Goal: Information Seeking & Learning: Understand process/instructions

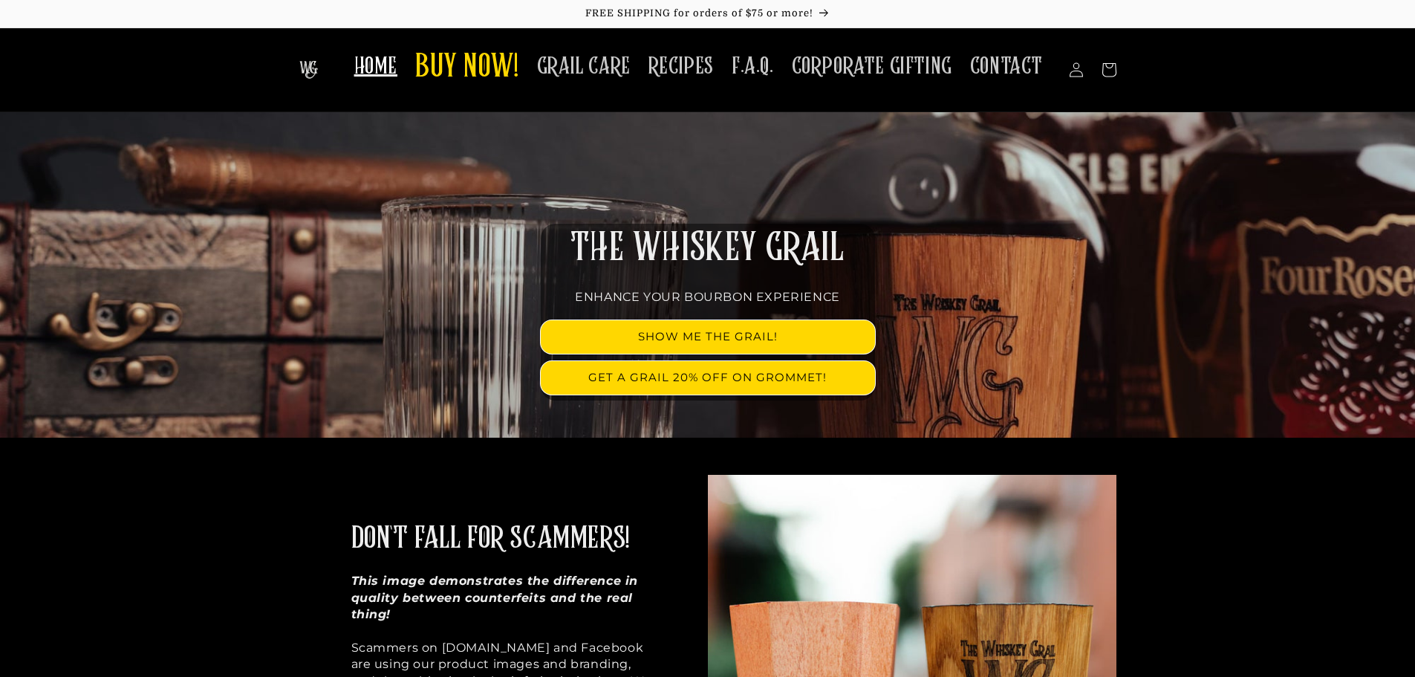
click at [313, 68] on img at bounding box center [308, 70] width 19 height 18
click at [601, 79] on span "GRAIL CARE" at bounding box center [584, 66] width 94 height 29
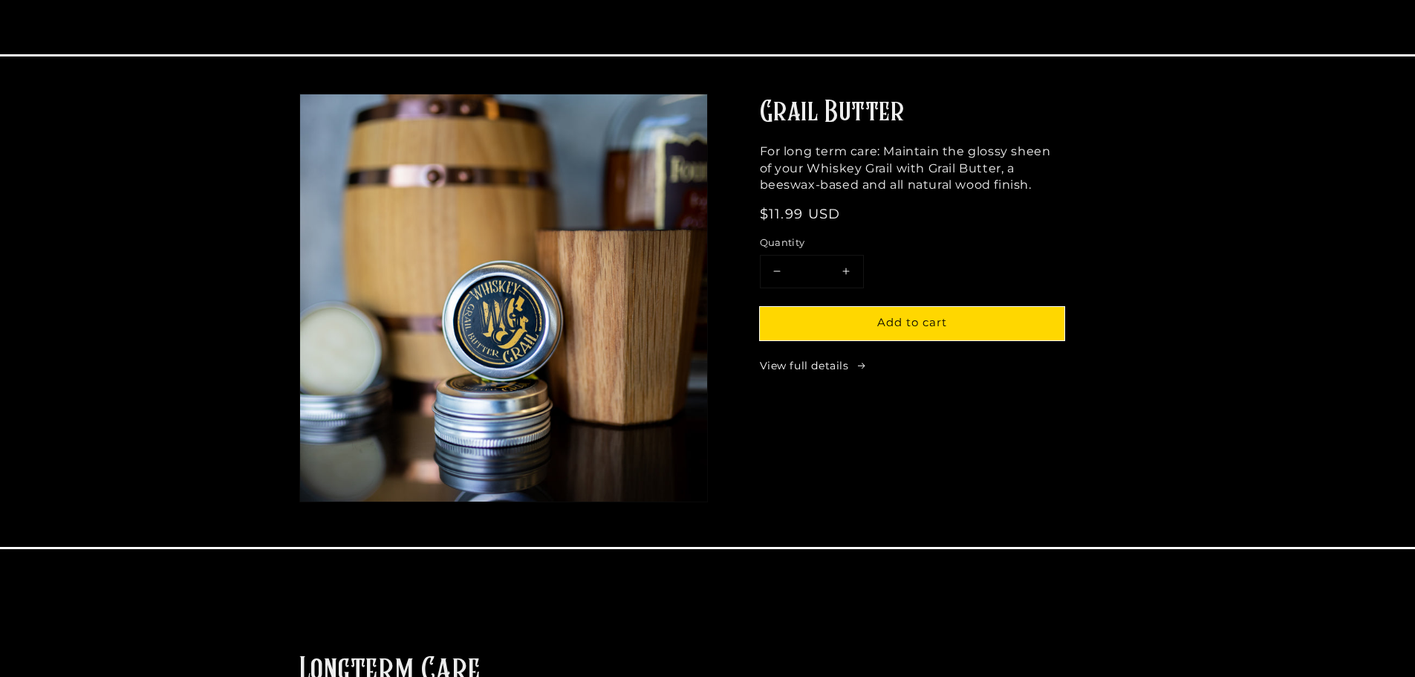
scroll to position [1040, 0]
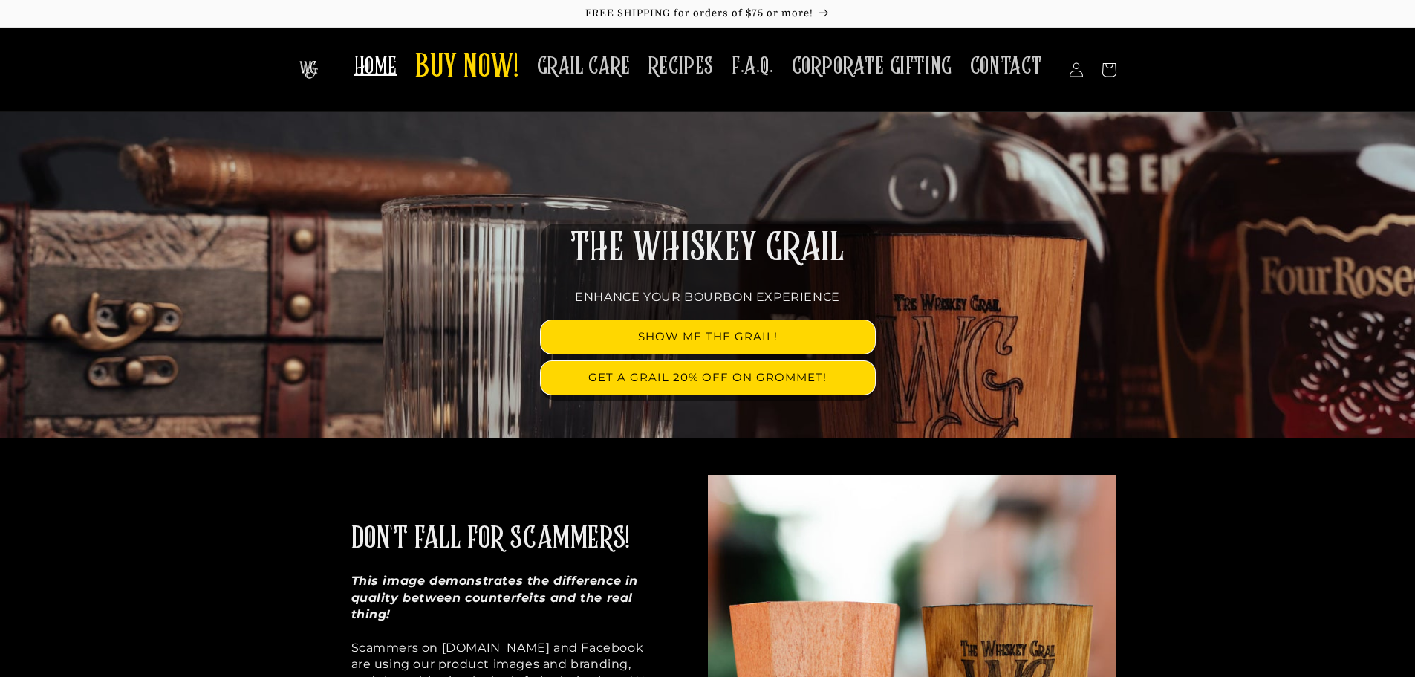
click at [397, 73] on span "HOME" at bounding box center [375, 66] width 43 height 29
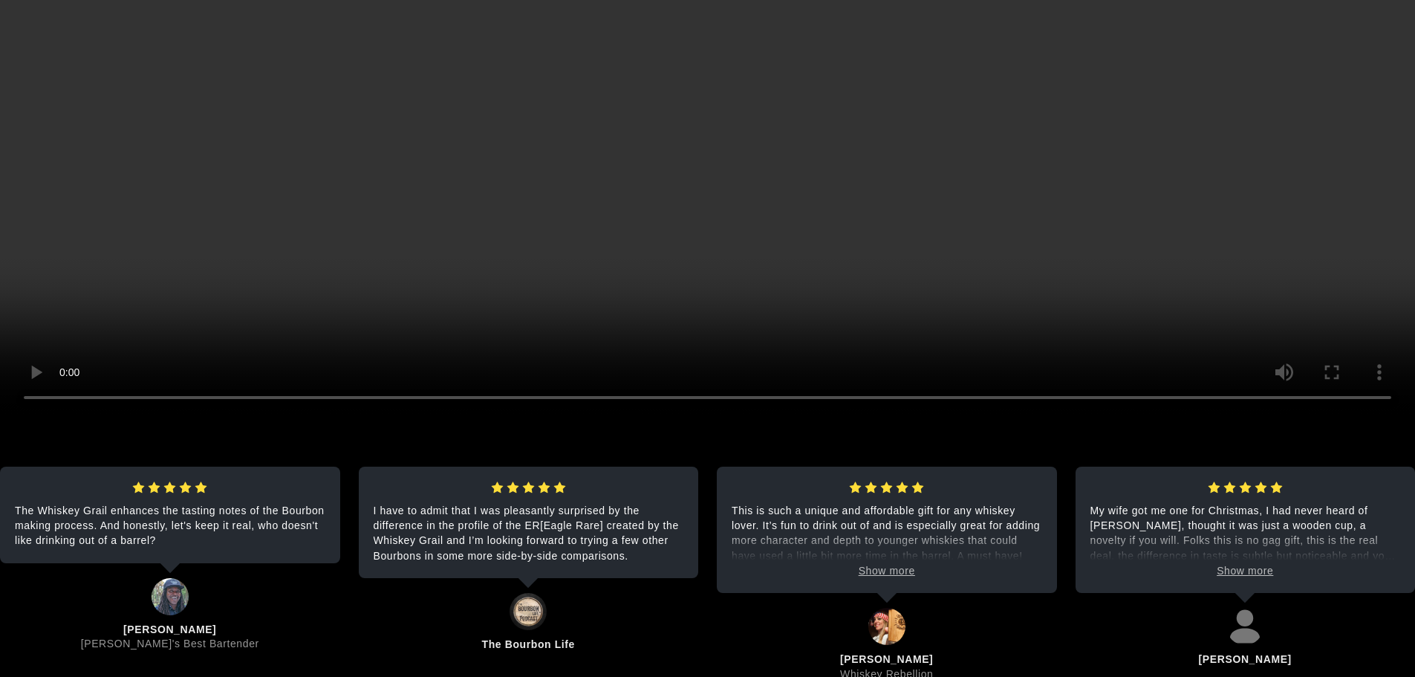
scroll to position [3640, 0]
